Goal: Task Accomplishment & Management: Use online tool/utility

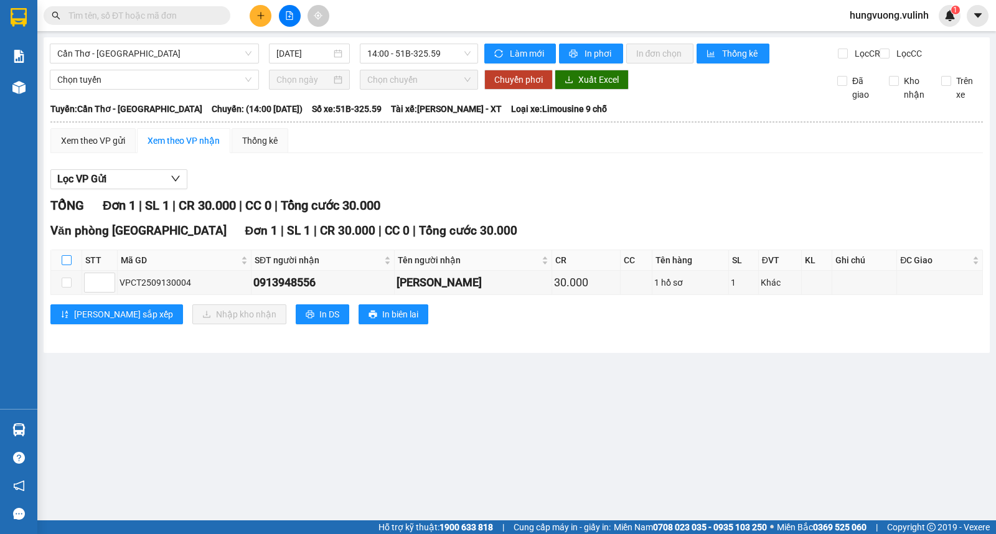
click at [64, 265] on input "checkbox" at bounding box center [67, 260] width 10 height 10
checkbox input "true"
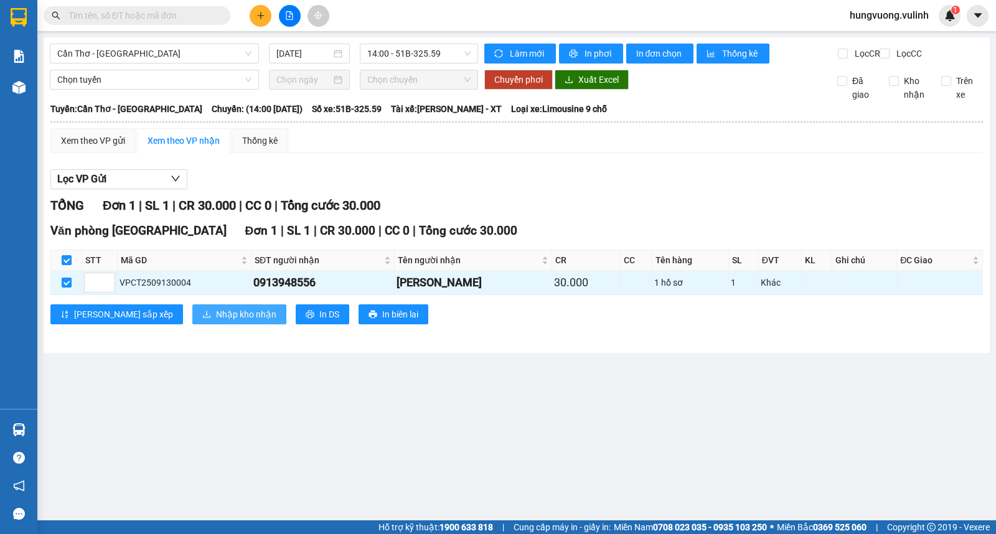
click at [216, 321] on span "Nhập kho nhận" at bounding box center [246, 315] width 60 height 14
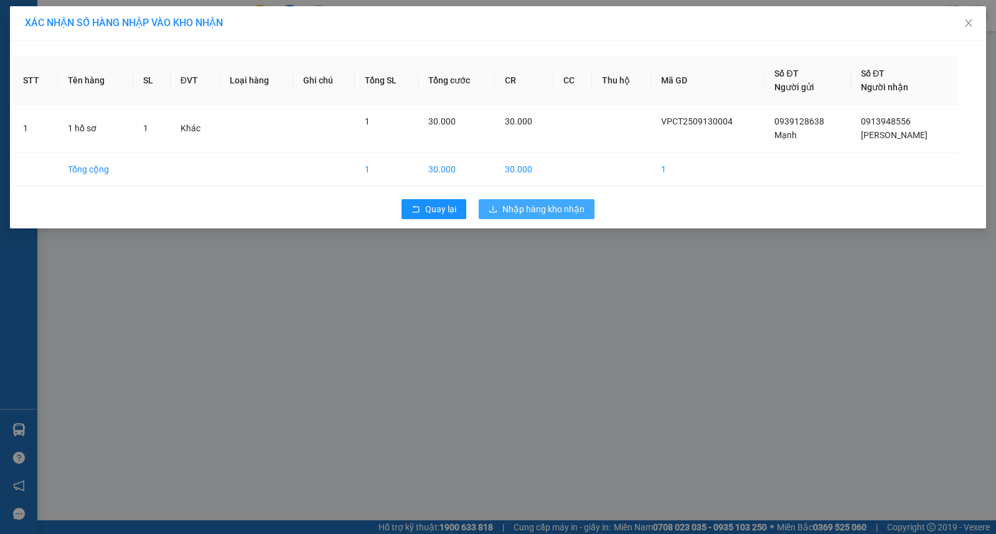
click at [550, 214] on span "Nhập hàng kho nhận" at bounding box center [544, 209] width 82 height 14
